Goal: Information Seeking & Learning: Check status

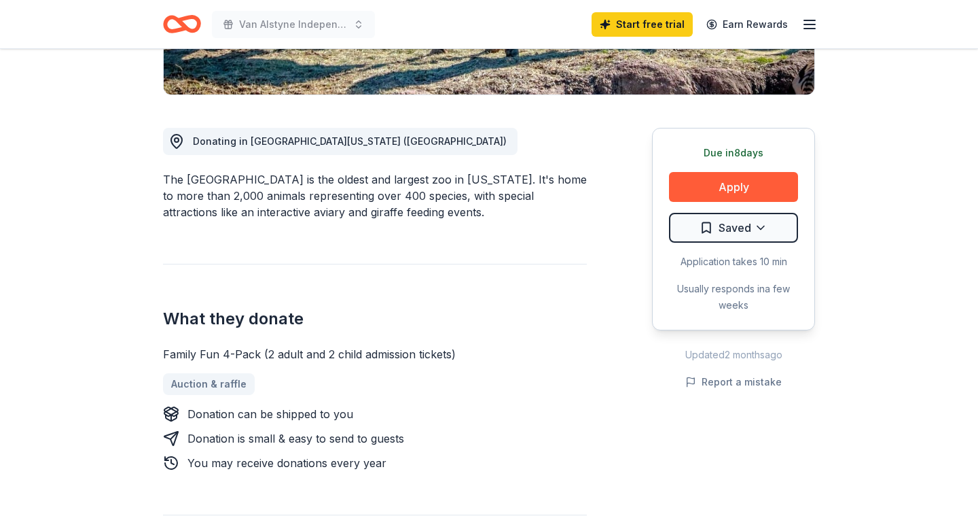
scroll to position [323, 0]
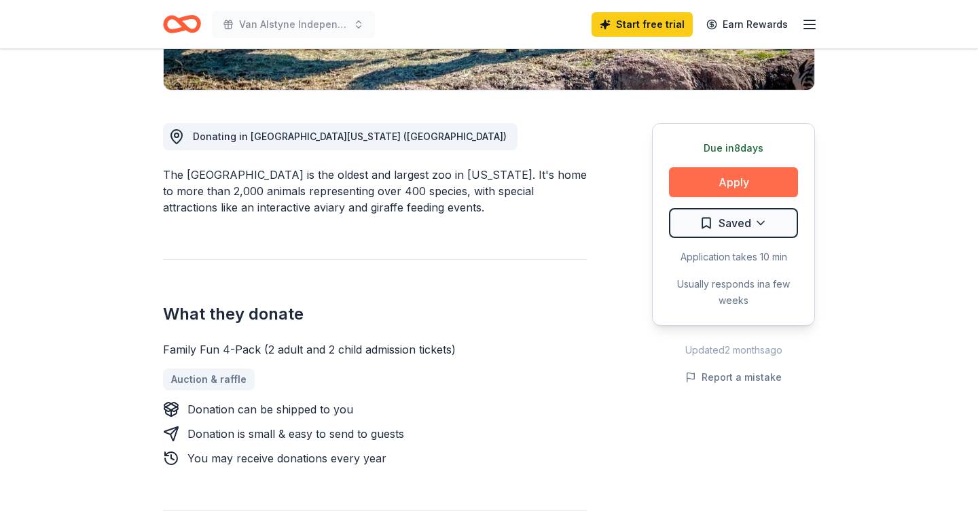
click at [736, 183] on button "Apply" at bounding box center [733, 182] width 129 height 30
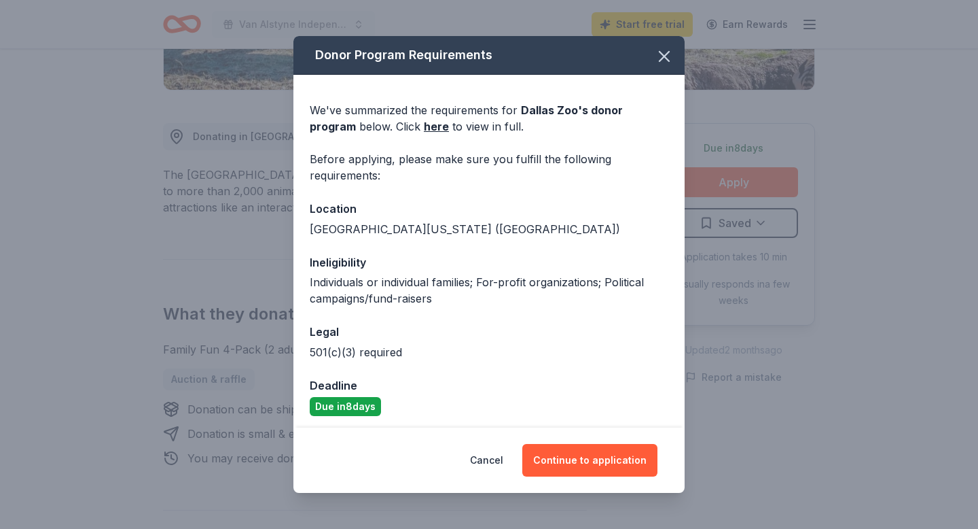
scroll to position [5, 0]
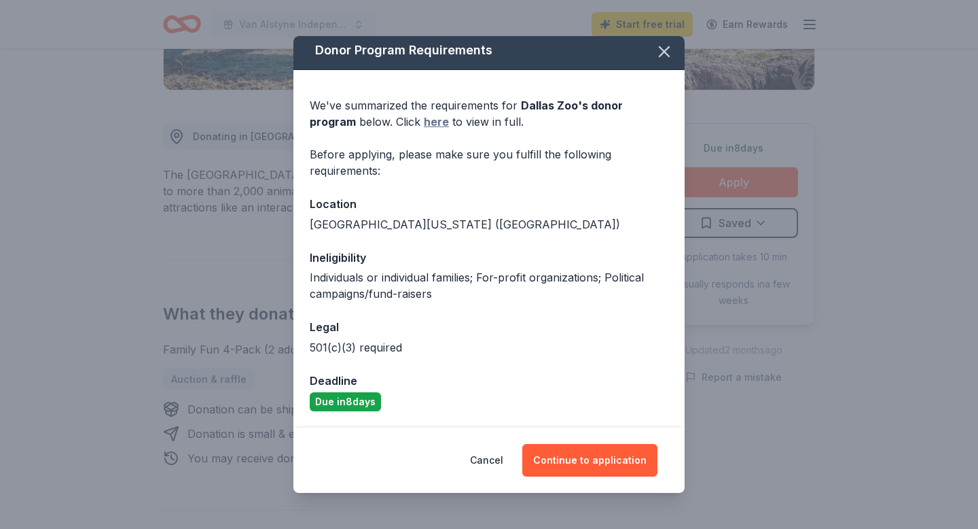
click at [424, 120] on link "here" at bounding box center [436, 121] width 25 height 16
click at [663, 56] on icon "button" at bounding box center [664, 51] width 19 height 19
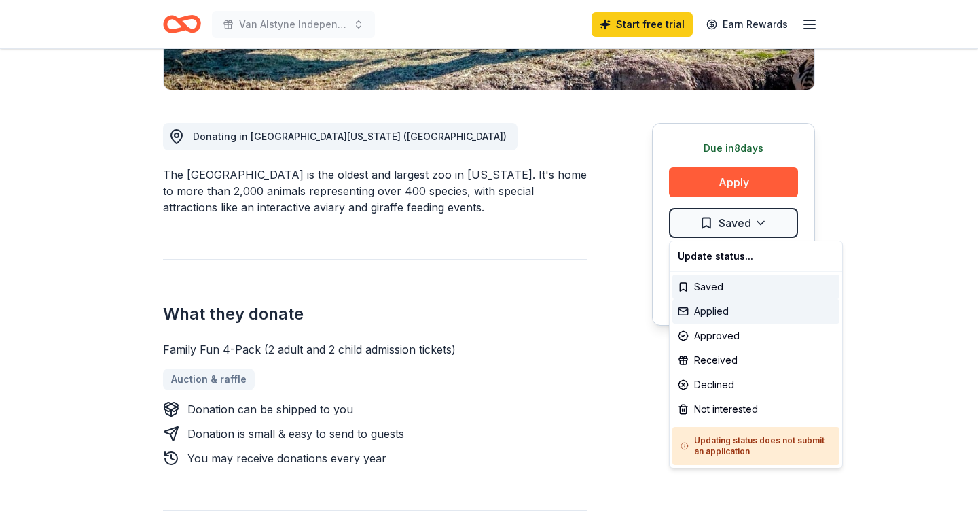
click at [718, 310] on div "Applied" at bounding box center [756, 311] width 167 height 24
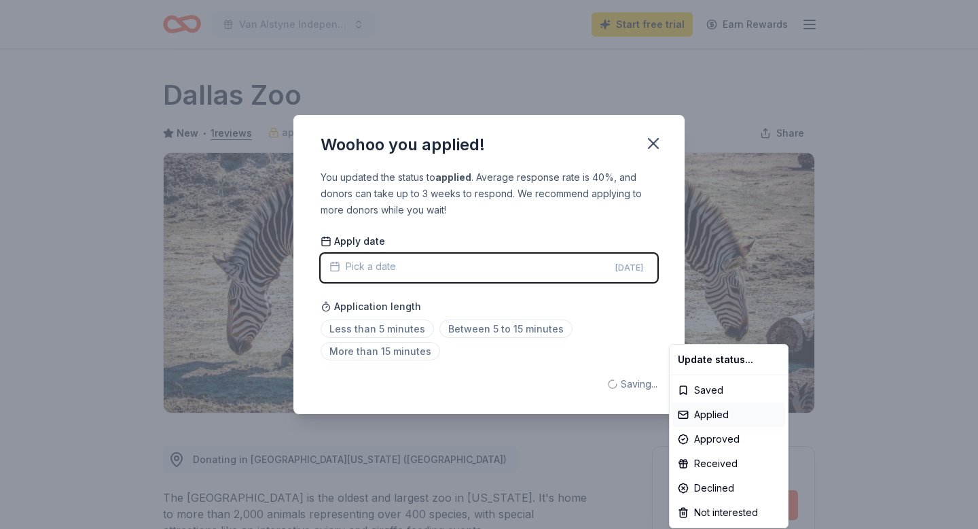
scroll to position [0, 0]
click at [465, 326] on html "[PERSON_NAME] Independent School District's Annual Fall Festival Start free tri…" at bounding box center [489, 264] width 978 height 529
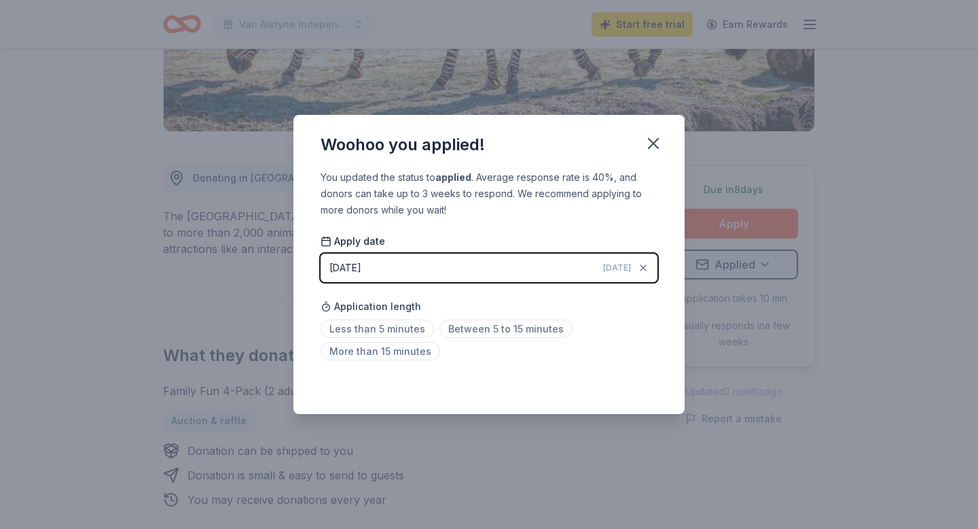
click at [465, 326] on span "Between 5 to 15 minutes" at bounding box center [506, 328] width 133 height 18
click at [653, 142] on icon "button" at bounding box center [653, 143] width 19 height 19
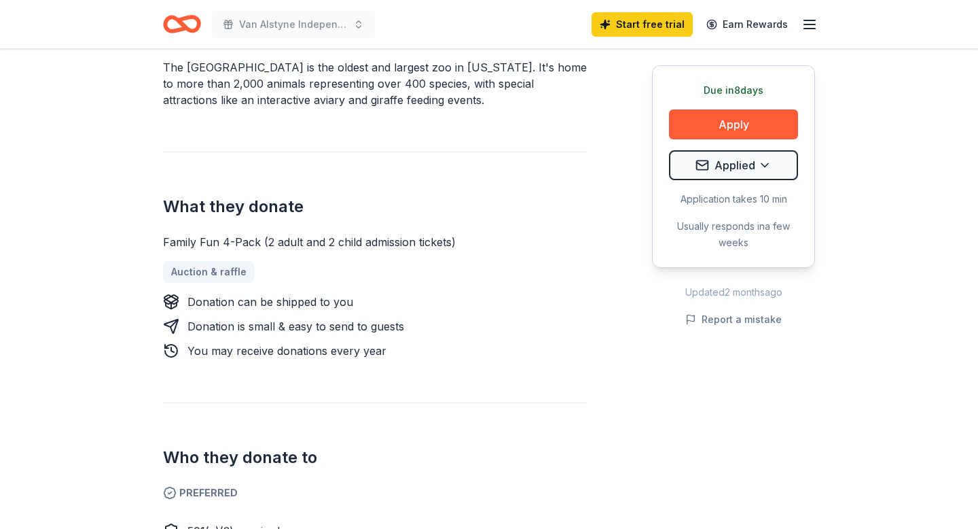
scroll to position [0, 0]
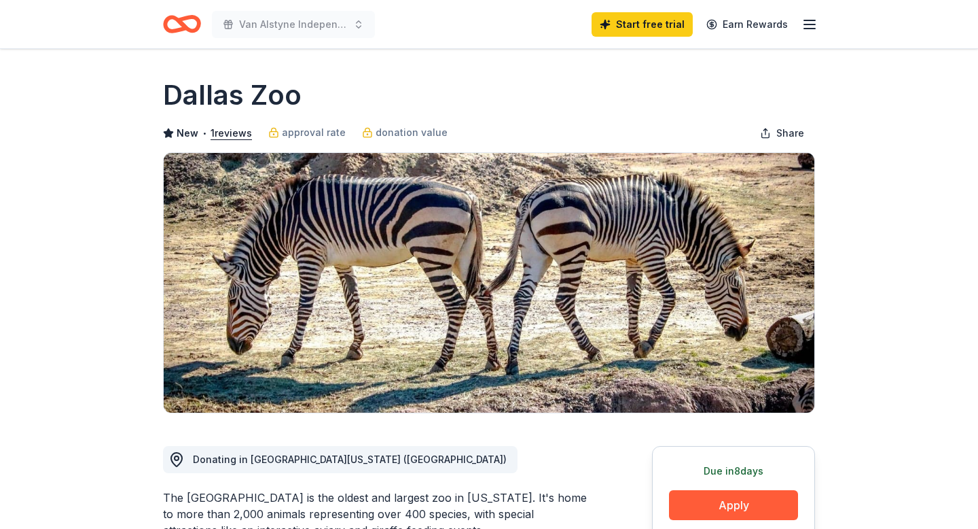
click at [180, 17] on icon "Home" at bounding box center [182, 24] width 38 height 32
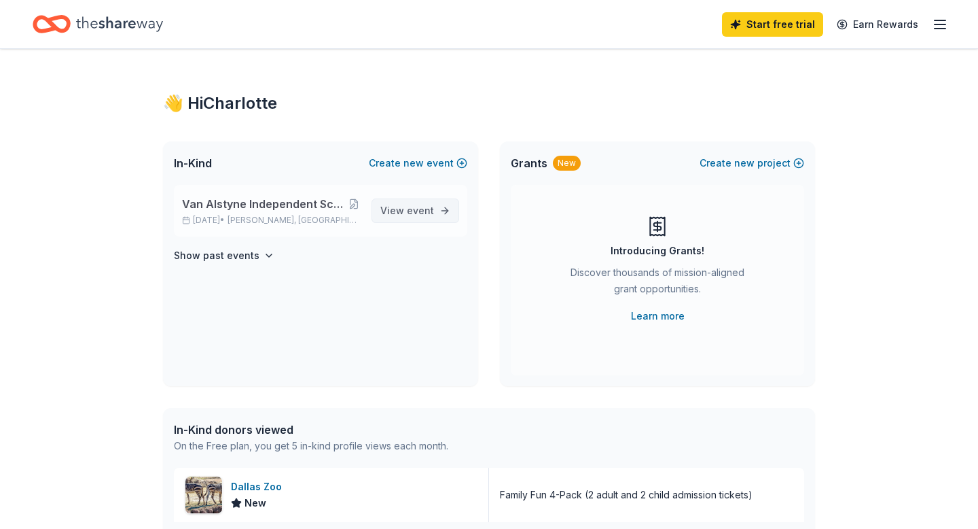
click at [402, 212] on span "View event" at bounding box center [407, 210] width 54 height 16
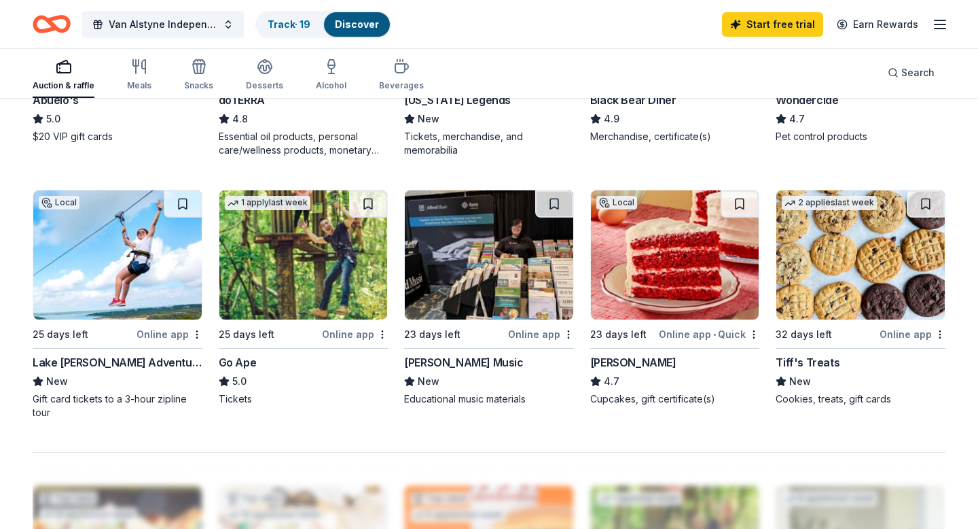
scroll to position [854, 0]
